Goal: Check status: Check status

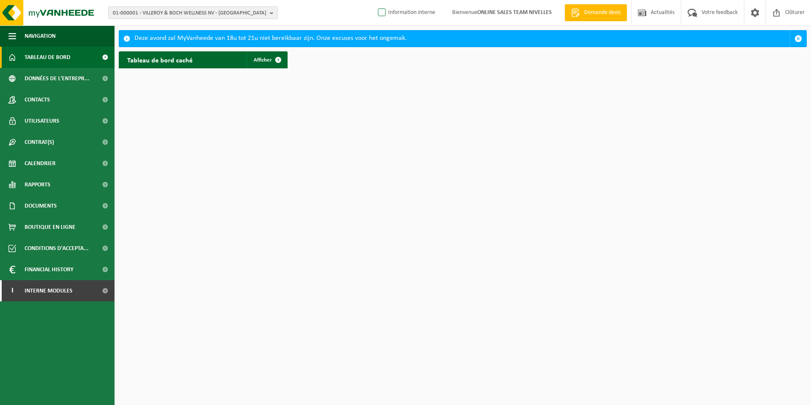
click at [380, 14] on label "Information interne" at bounding box center [405, 12] width 59 height 13
click at [375, 0] on input "Information interne" at bounding box center [375, 0] width 0 height 0
checkbox input "true"
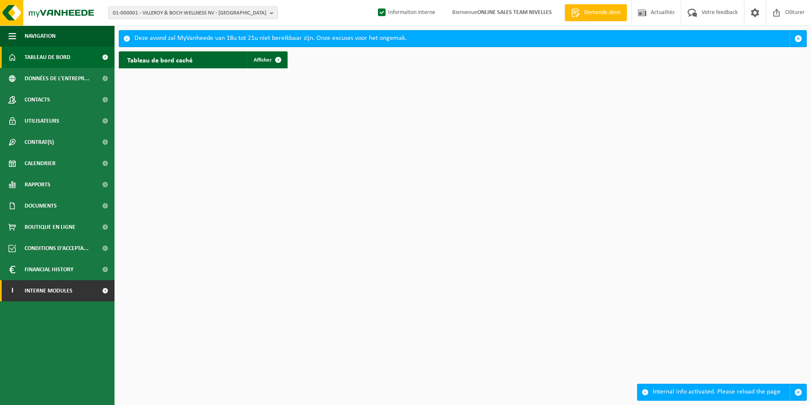
click at [73, 294] on link "I Interne modules" at bounding box center [57, 290] width 115 height 21
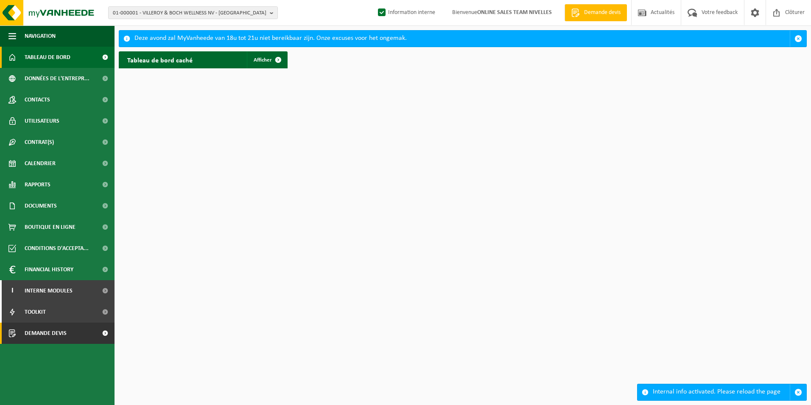
click at [39, 335] on span "Demande devis" at bounding box center [46, 332] width 42 height 21
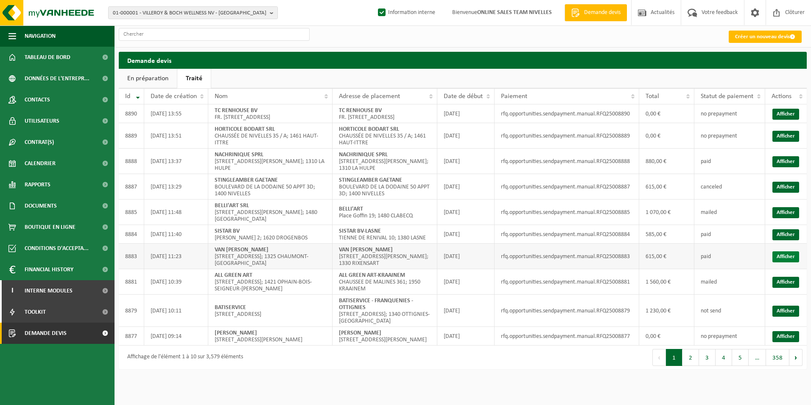
click at [782, 251] on link "Afficher" at bounding box center [785, 256] width 27 height 11
click at [782, 229] on link "Afficher" at bounding box center [785, 234] width 27 height 11
click at [788, 209] on link "Afficher" at bounding box center [785, 212] width 27 height 11
click at [785, 190] on link "Afficher" at bounding box center [785, 187] width 27 height 11
click at [777, 164] on link "Afficher" at bounding box center [785, 161] width 27 height 11
